Goal: Transaction & Acquisition: Book appointment/travel/reservation

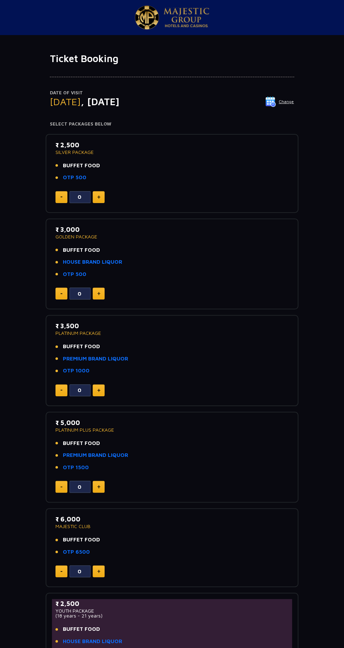
click at [98, 196] on img at bounding box center [98, 197] width 3 height 4
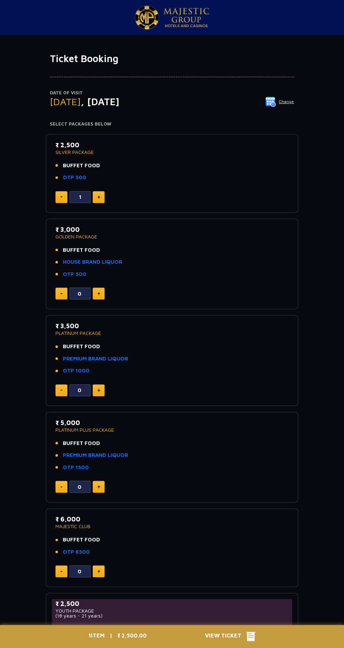
click at [98, 196] on img at bounding box center [98, 197] width 3 height 4
type input "3"
click at [252, 634] on icon at bounding box center [250, 636] width 9 height 9
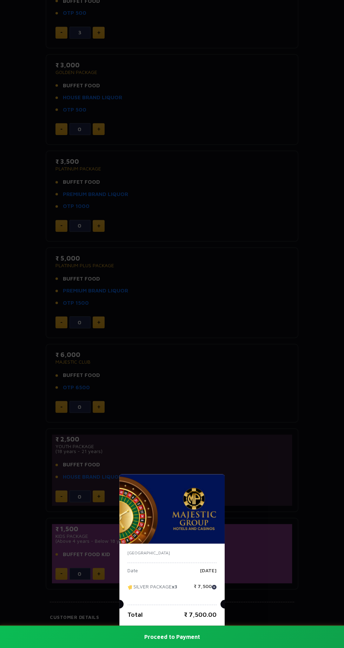
scroll to position [159, 0]
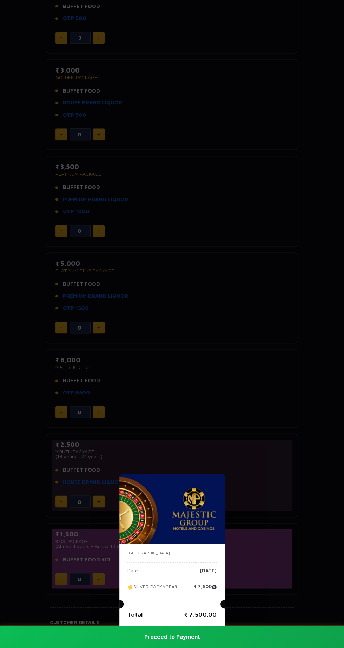
click at [203, 648] on button "Proceed to Payment" at bounding box center [172, 637] width 344 height 22
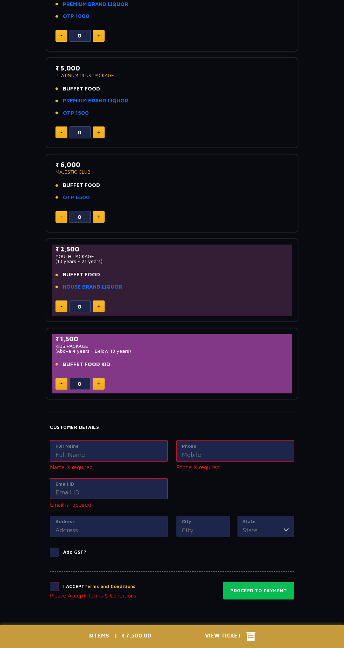
scroll to position [373, 0]
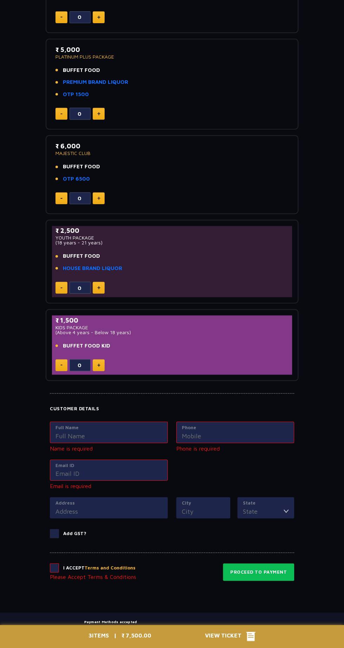
click at [127, 433] on input "Full Name" at bounding box center [108, 435] width 107 height 9
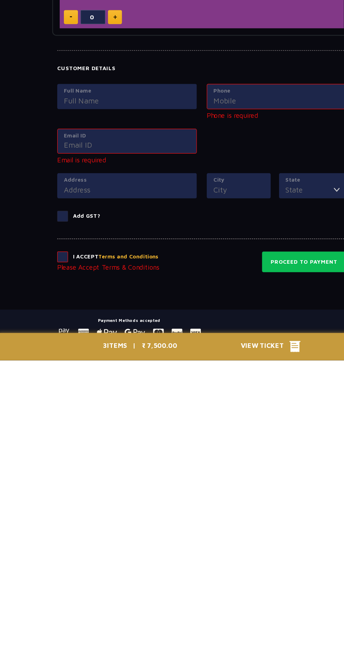
scroll to position [380, 0]
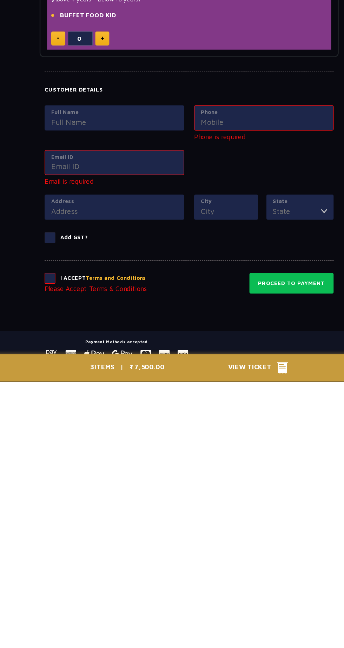
type input "[PERSON_NAME]"
type input "09619526859"
type input "[EMAIL_ADDRESS][DOMAIN_NAME]"
type input "room no.06 c8 wing Nile chs, [GEOGRAPHIC_DATA] [GEOGRAPHIC_DATA]"
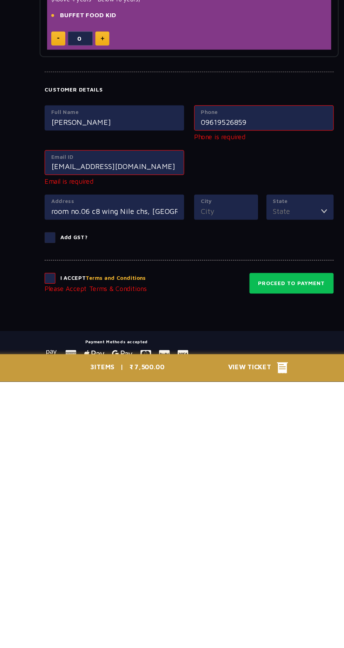
type input "Kalyan"
type input "[GEOGRAPHIC_DATA]"
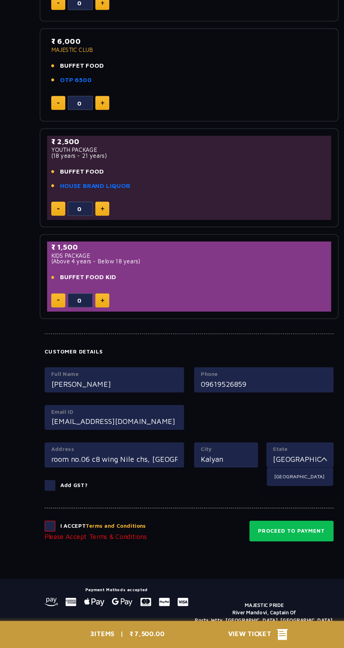
scroll to position [412, 0]
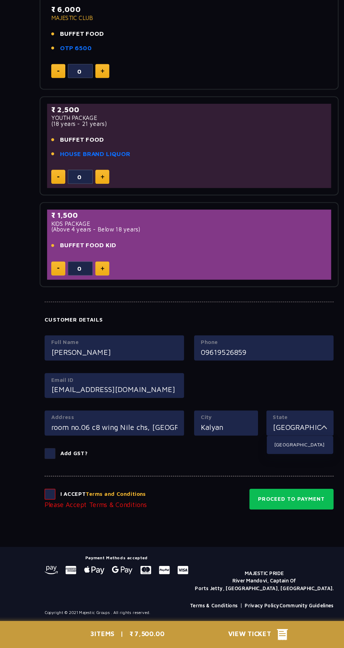
click at [50, 513] on span at bounding box center [54, 517] width 9 height 9
click at [0, 0] on input "checkbox" at bounding box center [0, 0] width 0 height 0
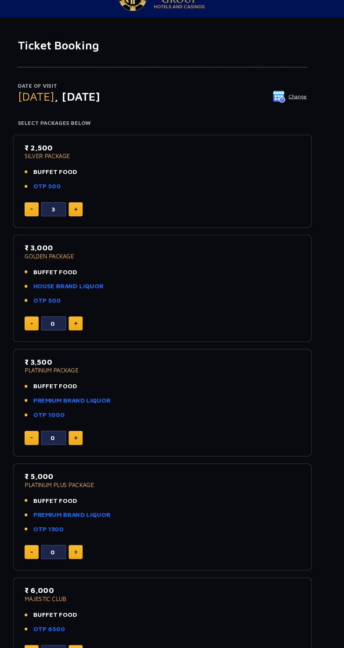
scroll to position [359, 0]
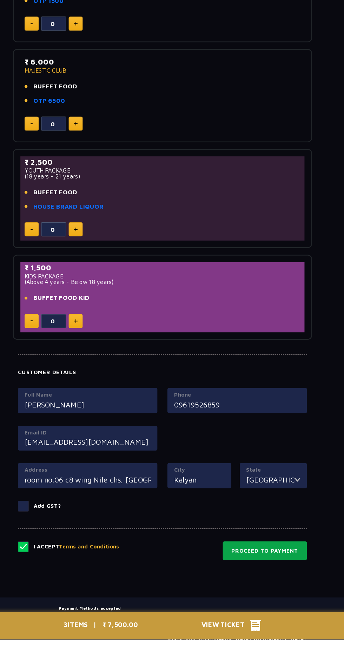
click at [281, 570] on button "Proceed to Payment" at bounding box center [258, 574] width 71 height 16
click at [273, 569] on button "Proceed to Payment" at bounding box center [258, 574] width 71 height 16
click at [275, 569] on button "Proceed to Payment" at bounding box center [258, 574] width 71 height 16
click at [248, 642] on icon at bounding box center [250, 636] width 9 height 9
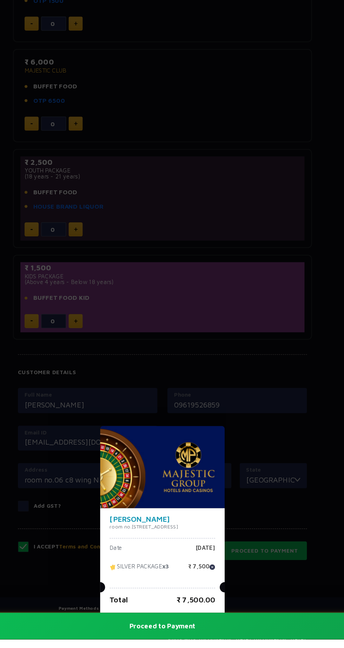
click at [196, 648] on button "Proceed to Payment" at bounding box center [172, 637] width 344 height 22
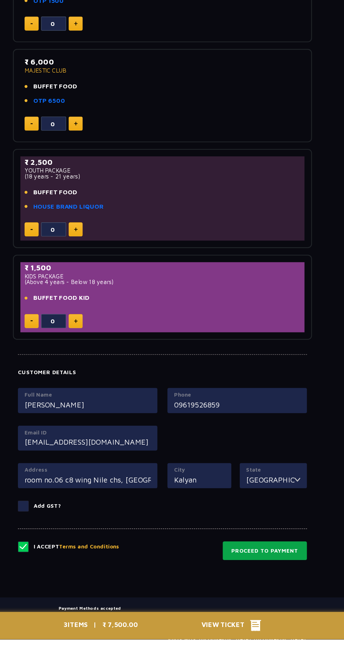
click at [281, 570] on button "Proceed to Payment" at bounding box center [258, 574] width 71 height 16
click at [240, 648] on div "3 ITEMS | ₹ 7,500.00 View Ticket" at bounding box center [171, 636] width 175 height 23
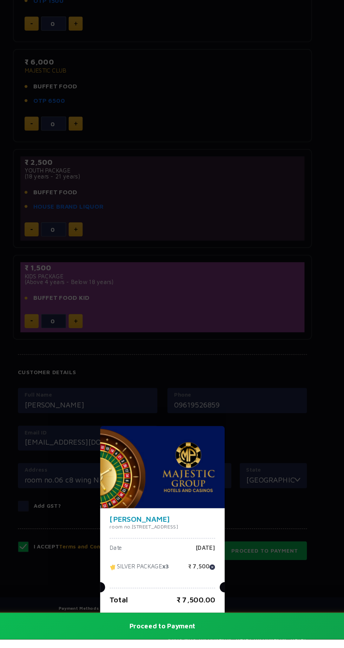
click at [195, 648] on button "Proceed to Payment" at bounding box center [172, 637] width 344 height 22
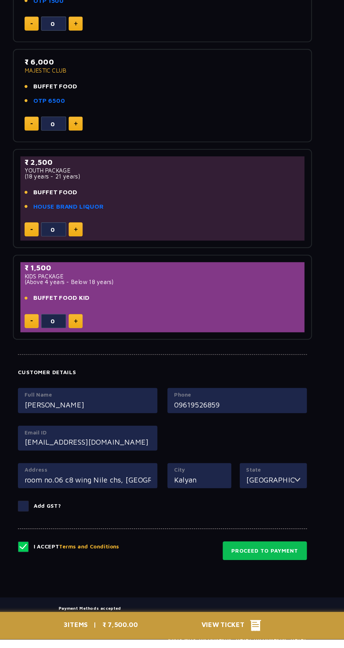
click at [56, 533] on span at bounding box center [54, 535] width 9 height 9
click at [0, 0] on input "Add GST?" at bounding box center [0, 0] width 0 height 0
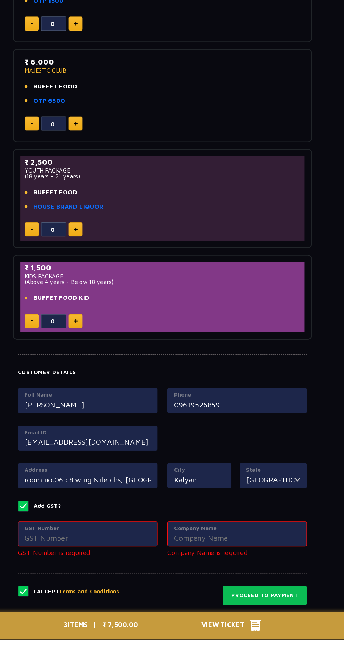
click at [55, 531] on span at bounding box center [54, 535] width 9 height 9
click at [0, 0] on input "Add GST?" at bounding box center [0, 0] width 0 height 0
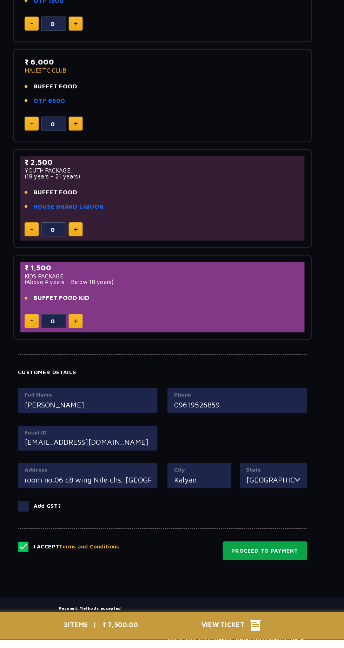
click at [283, 570] on button "Proceed to Payment" at bounding box center [258, 574] width 71 height 16
click at [193, 450] on input "09619526859" at bounding box center [235, 449] width 107 height 9
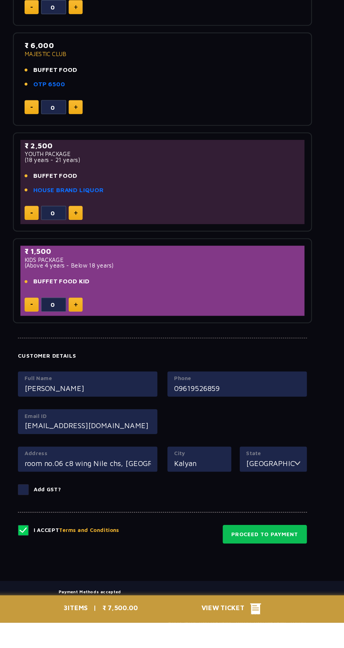
scroll to position [373, 0]
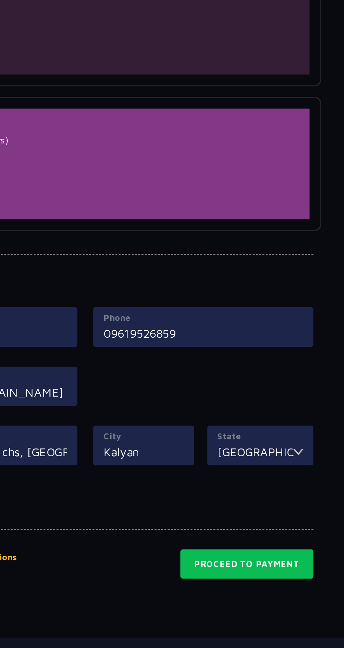
click at [221, 439] on div "Phone [PHONE_NUMBER]" at bounding box center [235, 432] width 118 height 21
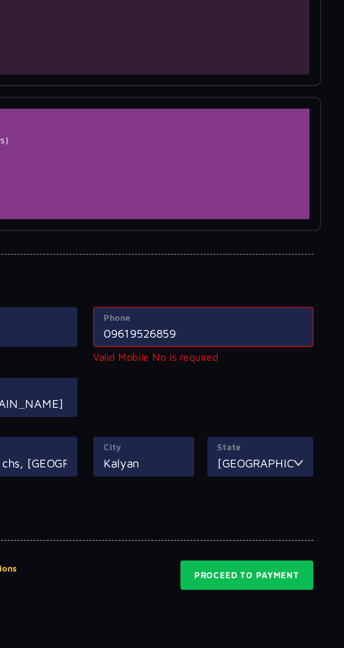
click at [185, 432] on input "09619526859" at bounding box center [235, 436] width 107 height 9
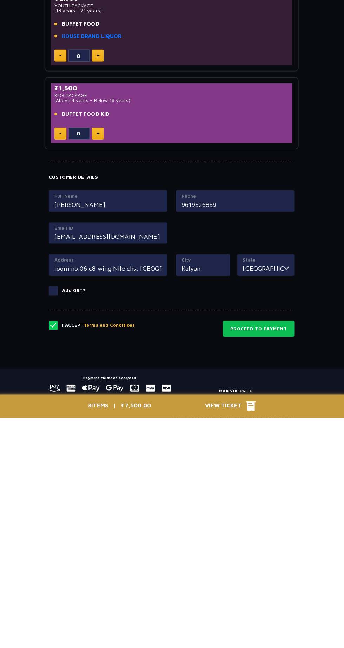
type input "9619526859"
click at [147, 463] on input "[EMAIL_ADDRESS][DOMAIN_NAME]" at bounding box center [108, 467] width 107 height 9
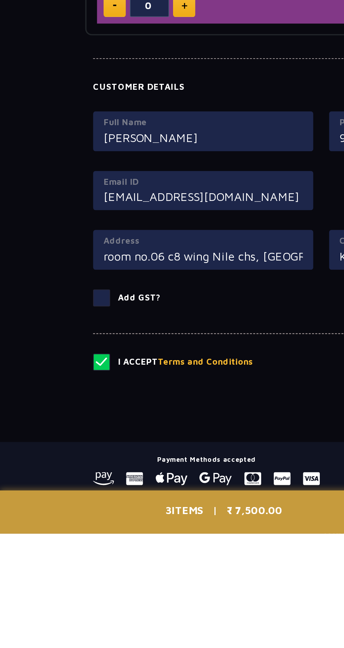
type input "[EMAIL_ADDRESS][DOMAIN_NAME]"
click at [155, 463] on input "[EMAIL_ADDRESS][DOMAIN_NAME]" at bounding box center [108, 467] width 107 height 9
click at [155, 432] on input "[PERSON_NAME]" at bounding box center [108, 436] width 107 height 9
type input "[PERSON_NAME]"
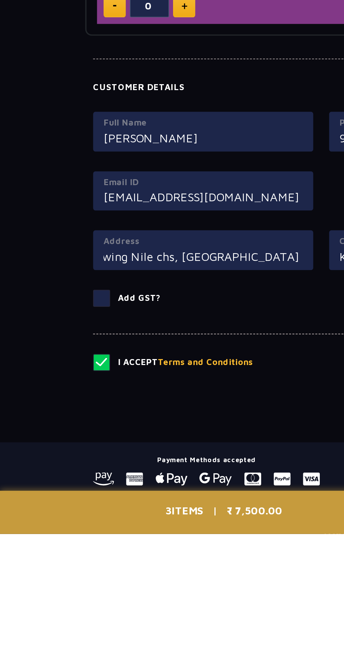
click at [147, 495] on input "room no.06 c8 wing Nile chs, [GEOGRAPHIC_DATA] [GEOGRAPHIC_DATA]" at bounding box center [108, 499] width 107 height 9
type input "room no.06 c8 wing Nile chs, [GEOGRAPHIC_DATA] [GEOGRAPHIC_DATA]"
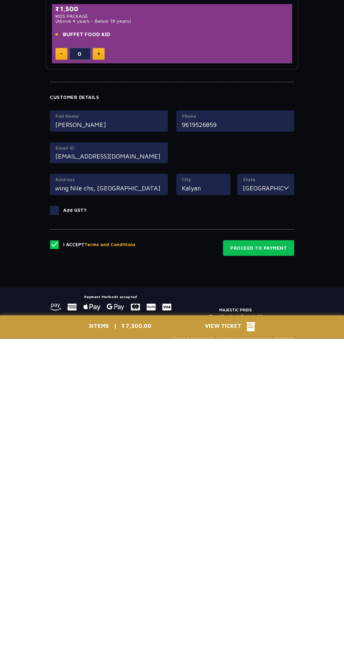
scroll to position [380, 0]
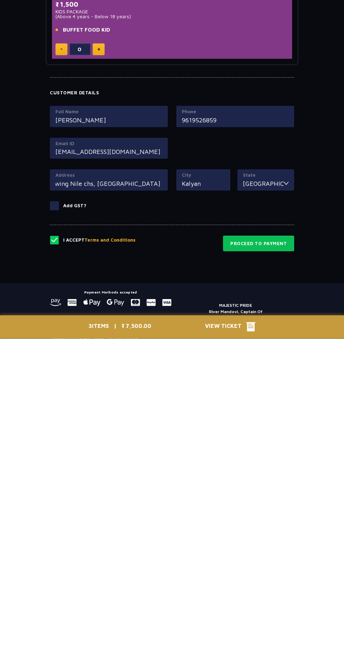
click at [220, 489] on input "Kalyan" at bounding box center [203, 492] width 43 height 9
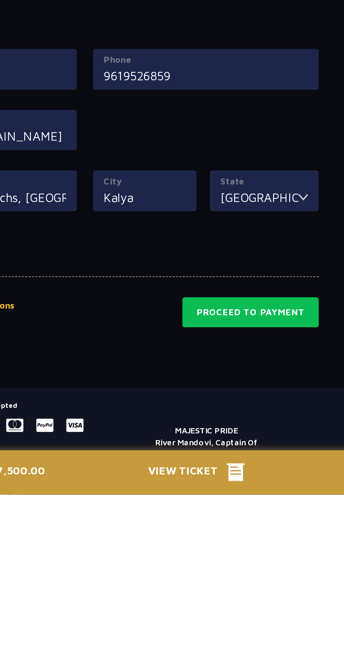
type input "Kalyan"
click at [270, 496] on div "State [GEOGRAPHIC_DATA] [GEOGRAPHIC_DATA]" at bounding box center [265, 489] width 57 height 21
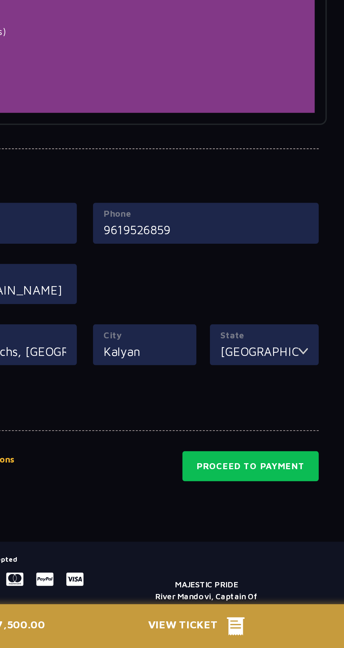
click at [271, 415] on div "Phone [PHONE_NUMBER]" at bounding box center [235, 425] width 118 height 21
click at [272, 492] on input "[GEOGRAPHIC_DATA]" at bounding box center [263, 492] width 41 height 9
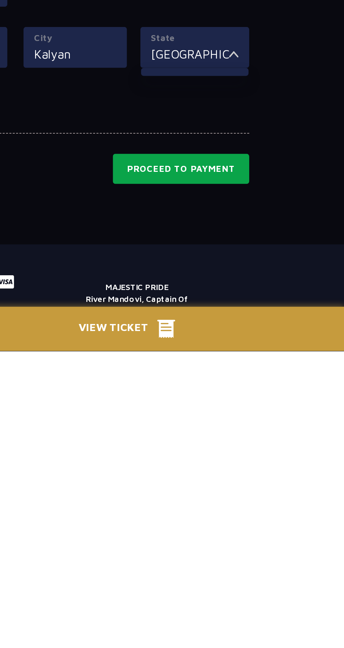
click at [286, 546] on button "Proceed to Payment" at bounding box center [258, 553] width 71 height 16
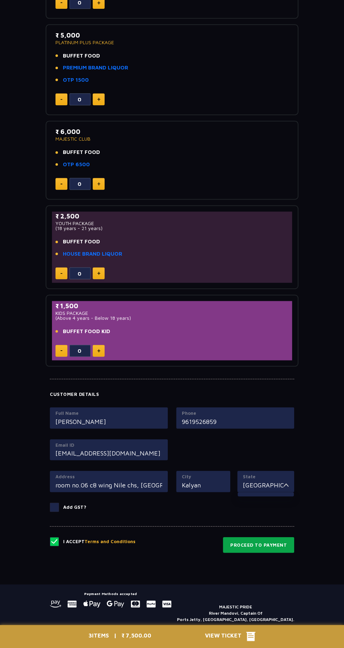
scroll to position [384, 0]
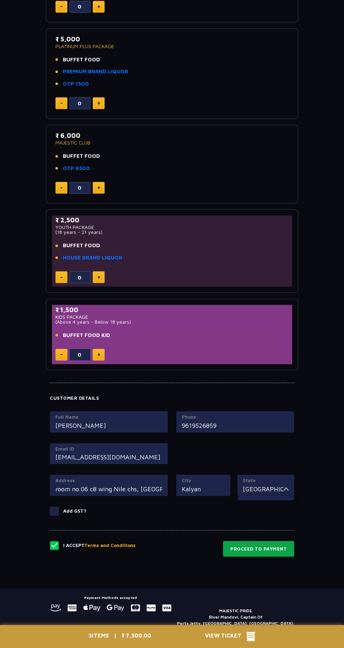
click at [277, 546] on button "Proceed to Payment" at bounding box center [258, 549] width 71 height 16
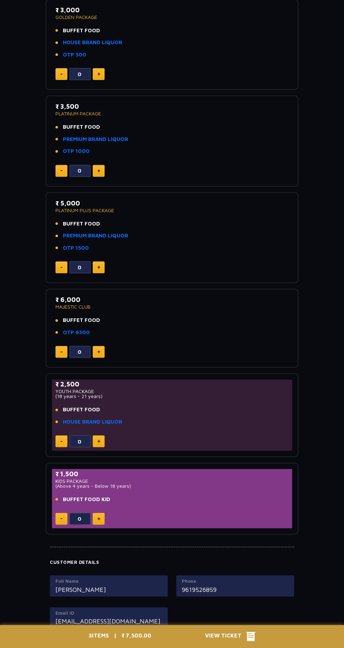
scroll to position [359, 0]
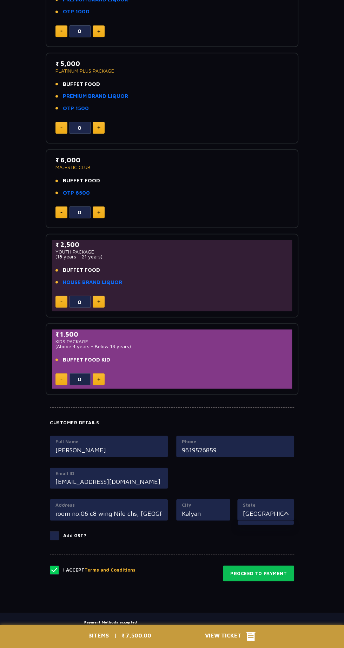
click at [237, 642] on span "View Ticket" at bounding box center [225, 636] width 41 height 11
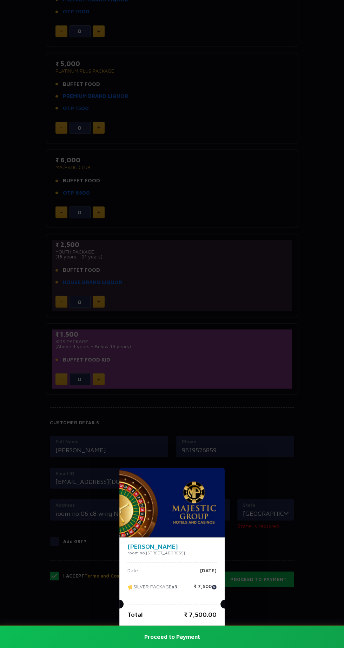
scroll to position [365, 0]
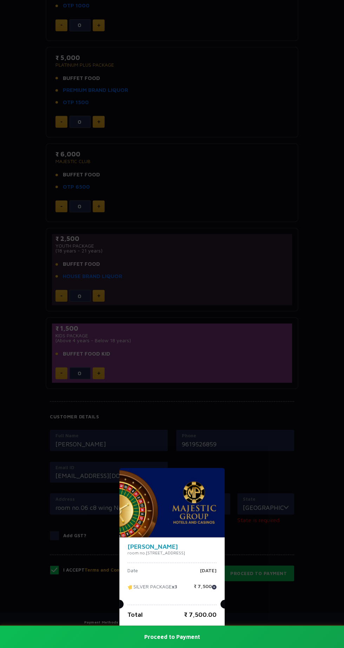
click at [189, 648] on button "Proceed to Payment" at bounding box center [172, 637] width 344 height 22
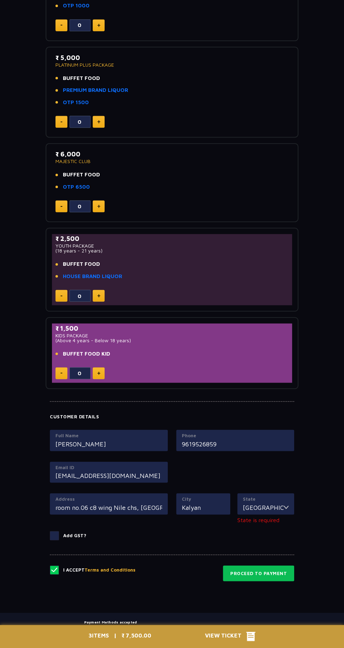
click at [286, 503] on img at bounding box center [285, 507] width 5 height 9
click at [263, 504] on div "State [GEOGRAPHIC_DATA]" at bounding box center [265, 503] width 57 height 21
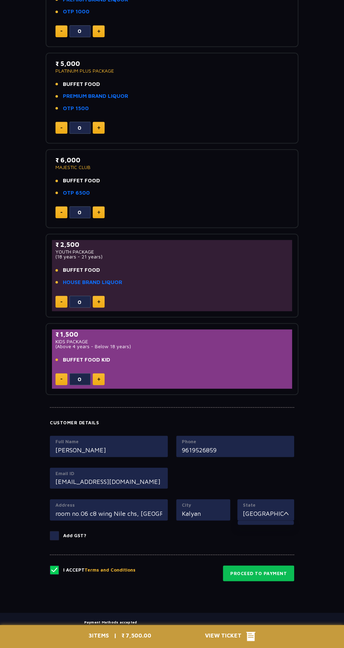
scroll to position [366, 0]
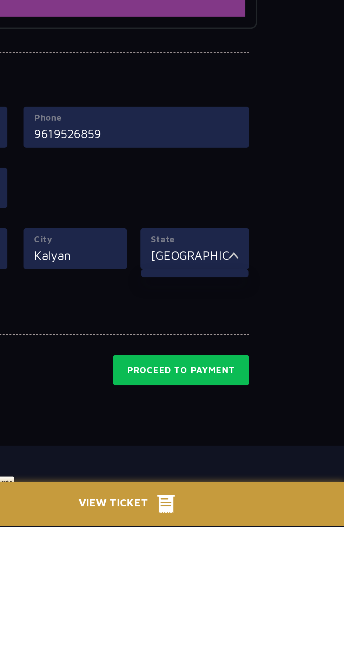
click at [286, 503] on img at bounding box center [285, 506] width 5 height 9
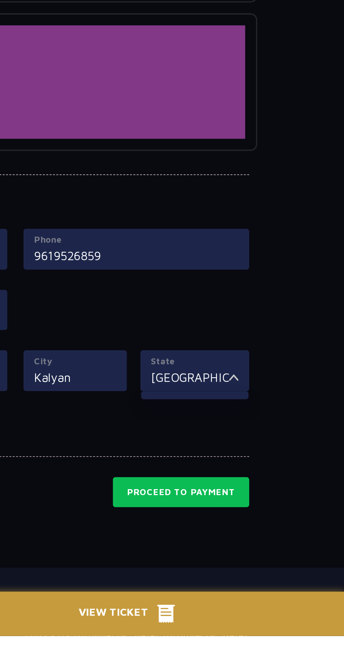
scroll to position [359, 0]
click at [277, 521] on div at bounding box center [266, 523] width 56 height 4
click at [288, 510] on img at bounding box center [285, 513] width 5 height 9
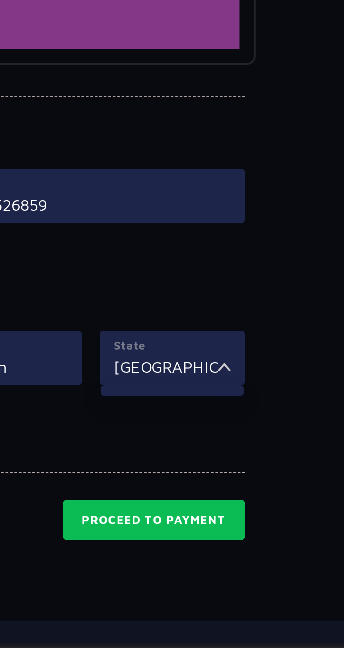
click at [282, 503] on label "State" at bounding box center [266, 505] width 46 height 7
click at [282, 509] on input "[GEOGRAPHIC_DATA]" at bounding box center [263, 513] width 41 height 9
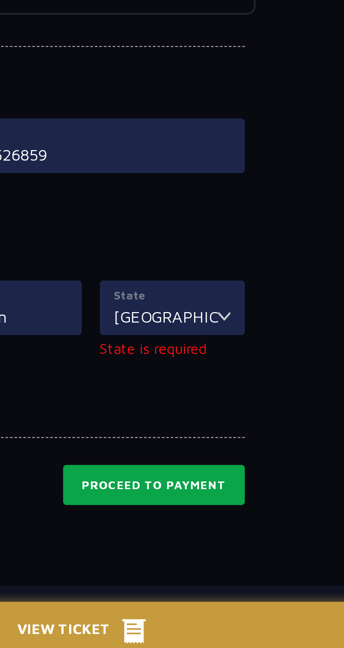
click at [277, 576] on button "Proceed to Payment" at bounding box center [258, 579] width 71 height 16
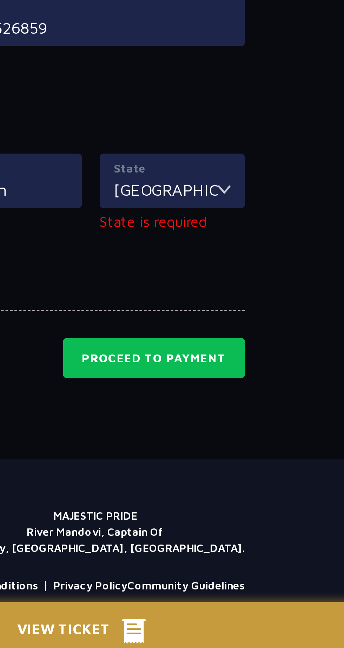
click at [284, 511] on div "I Accept Terms and Conditions Proceed to Payment" at bounding box center [172, 524] width 244 height 27
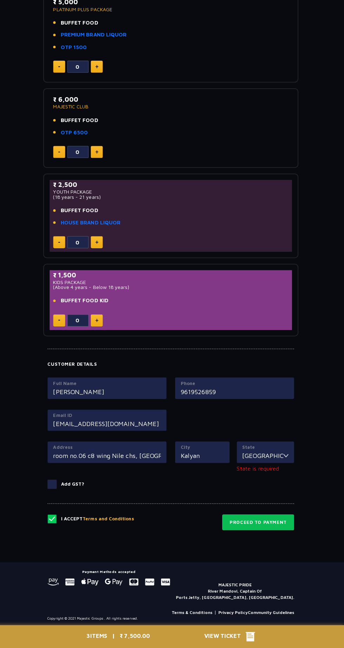
scroll to position [415, 0]
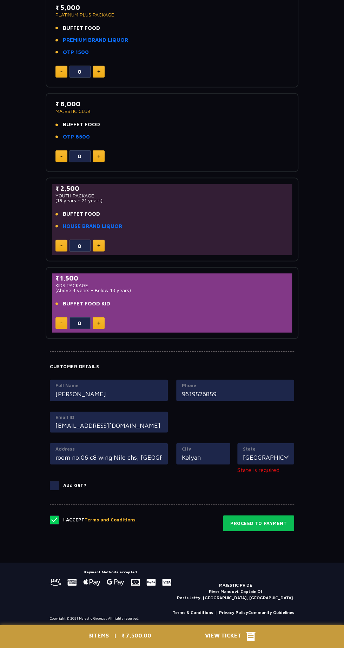
click at [263, 466] on p "State is required" at bounding box center [265, 470] width 57 height 8
click at [286, 454] on img at bounding box center [285, 457] width 5 height 9
click at [286, 453] on img at bounding box center [285, 457] width 5 height 9
click at [291, 466] on p "State is required" at bounding box center [265, 470] width 57 height 8
click at [276, 455] on input "[GEOGRAPHIC_DATA]" at bounding box center [263, 457] width 41 height 9
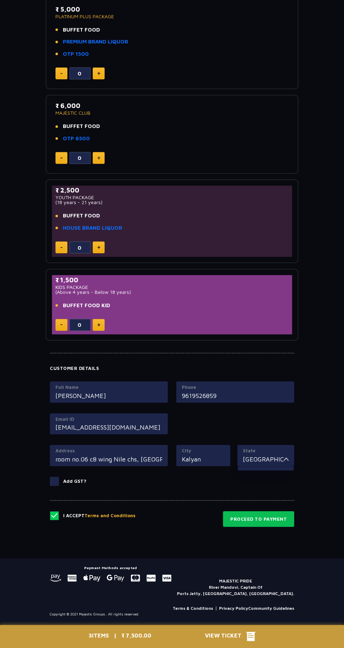
scroll to position [409, 0]
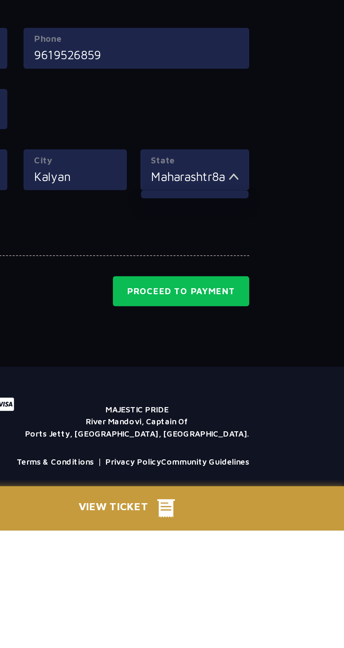
click at [286, 535] on div "Ticket Booking Date of Visit [DATE] Change Your Total ₹ 7,500.00 Select Package…" at bounding box center [172, 102] width 344 height 919
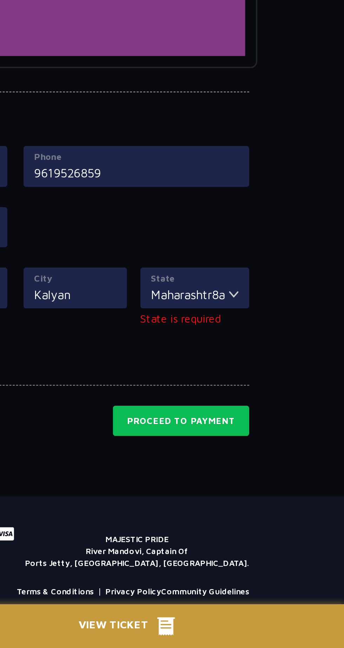
click at [287, 462] on img at bounding box center [285, 463] width 5 height 9
click at [287, 459] on img at bounding box center [285, 463] width 5 height 9
click at [272, 461] on input "Maharashtr8a" at bounding box center [263, 463] width 41 height 9
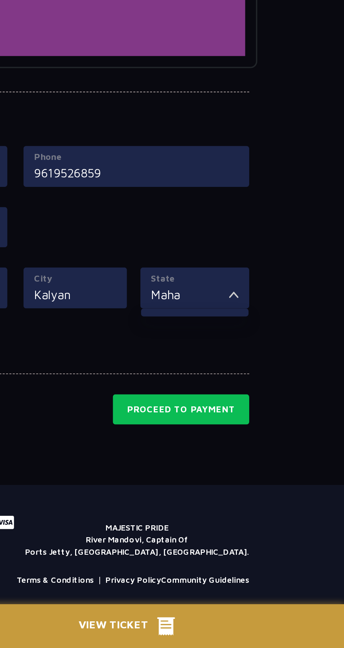
scroll to position [0, 0]
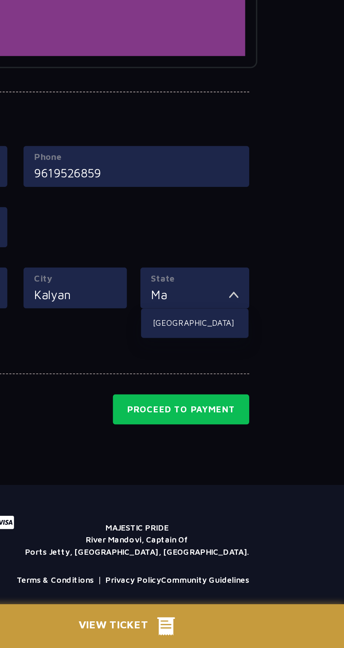
type input "M"
click at [266, 474] on li "[GEOGRAPHIC_DATA]" at bounding box center [266, 478] width 56 height 9
type input "[GEOGRAPHIC_DATA]"
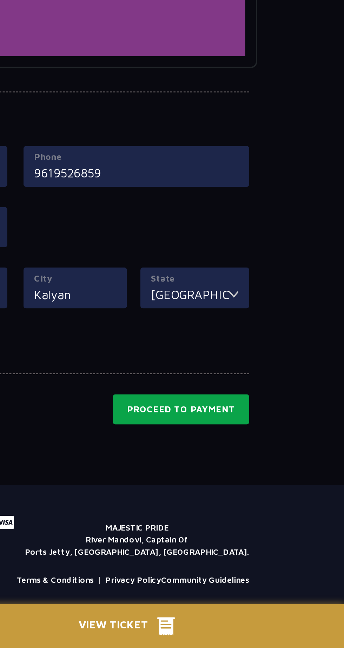
click at [280, 520] on button "Proceed to Payment" at bounding box center [258, 523] width 71 height 16
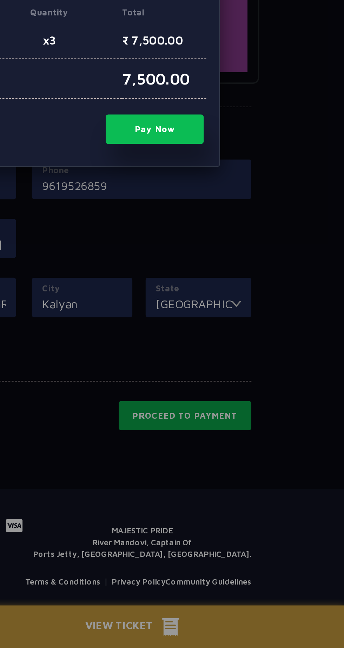
scroll to position [409, 0]
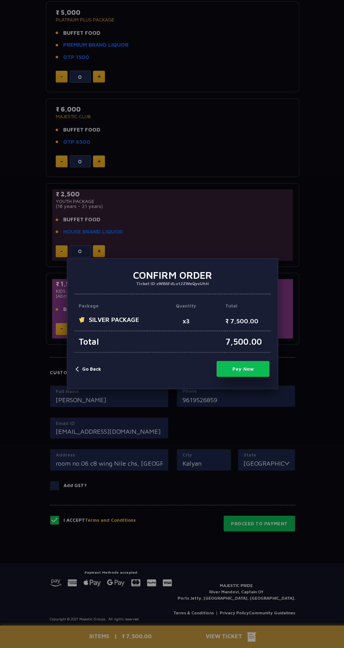
click at [250, 369] on button "Pay Now" at bounding box center [242, 369] width 53 height 16
